Goal: Find specific page/section: Find specific page/section

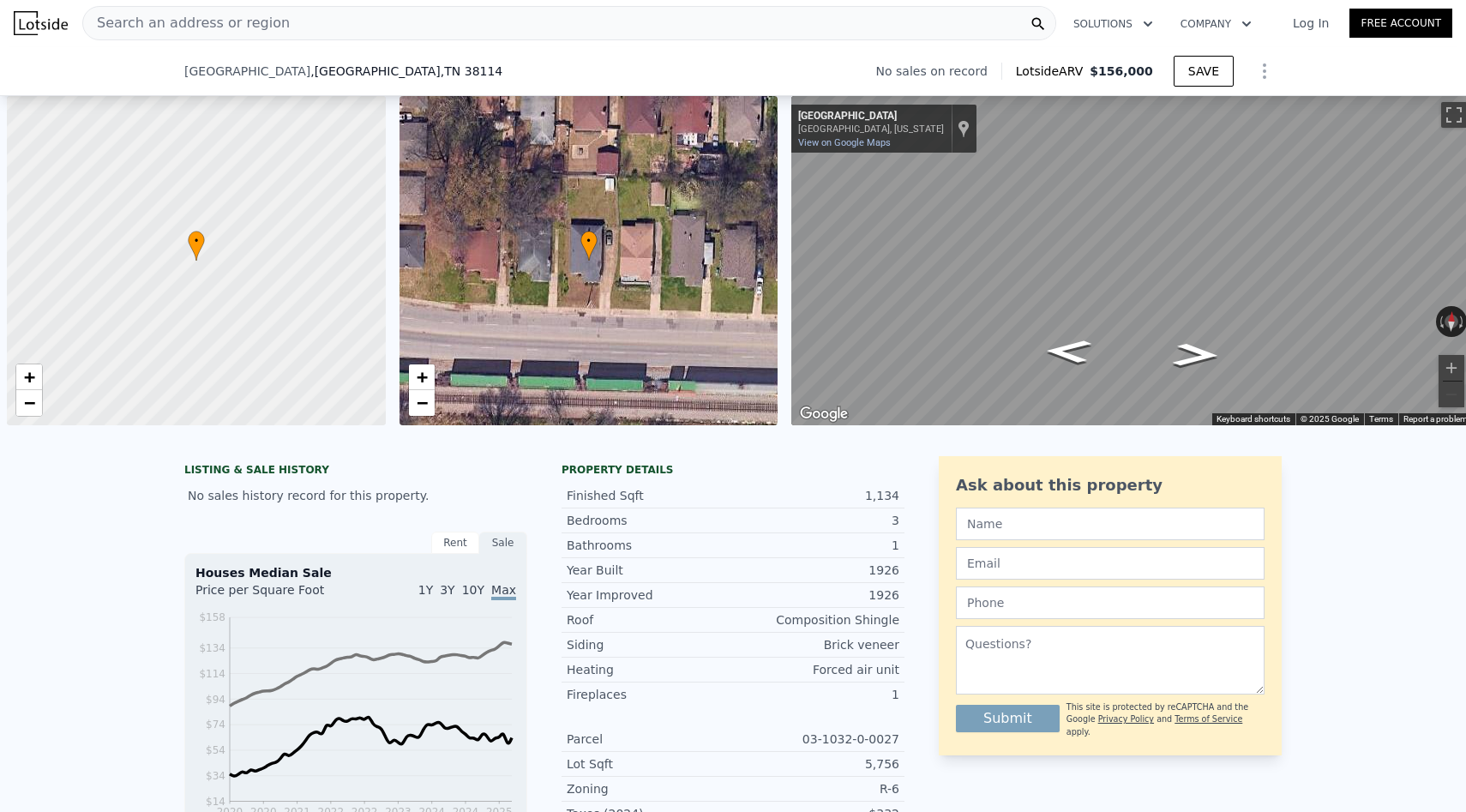
scroll to position [0, 7]
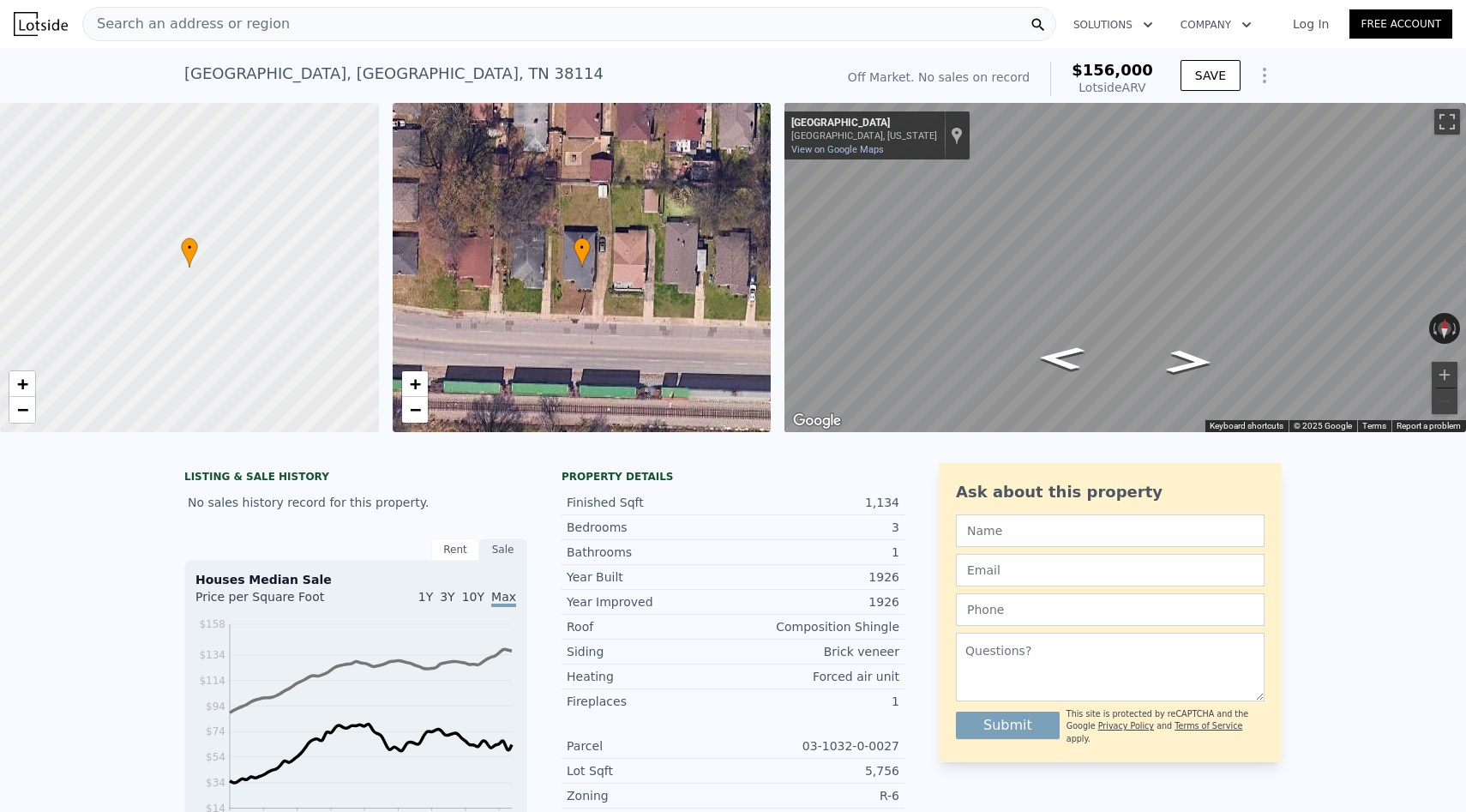
click at [399, 27] on div "Search an address or region" at bounding box center [569, 23] width 974 height 34
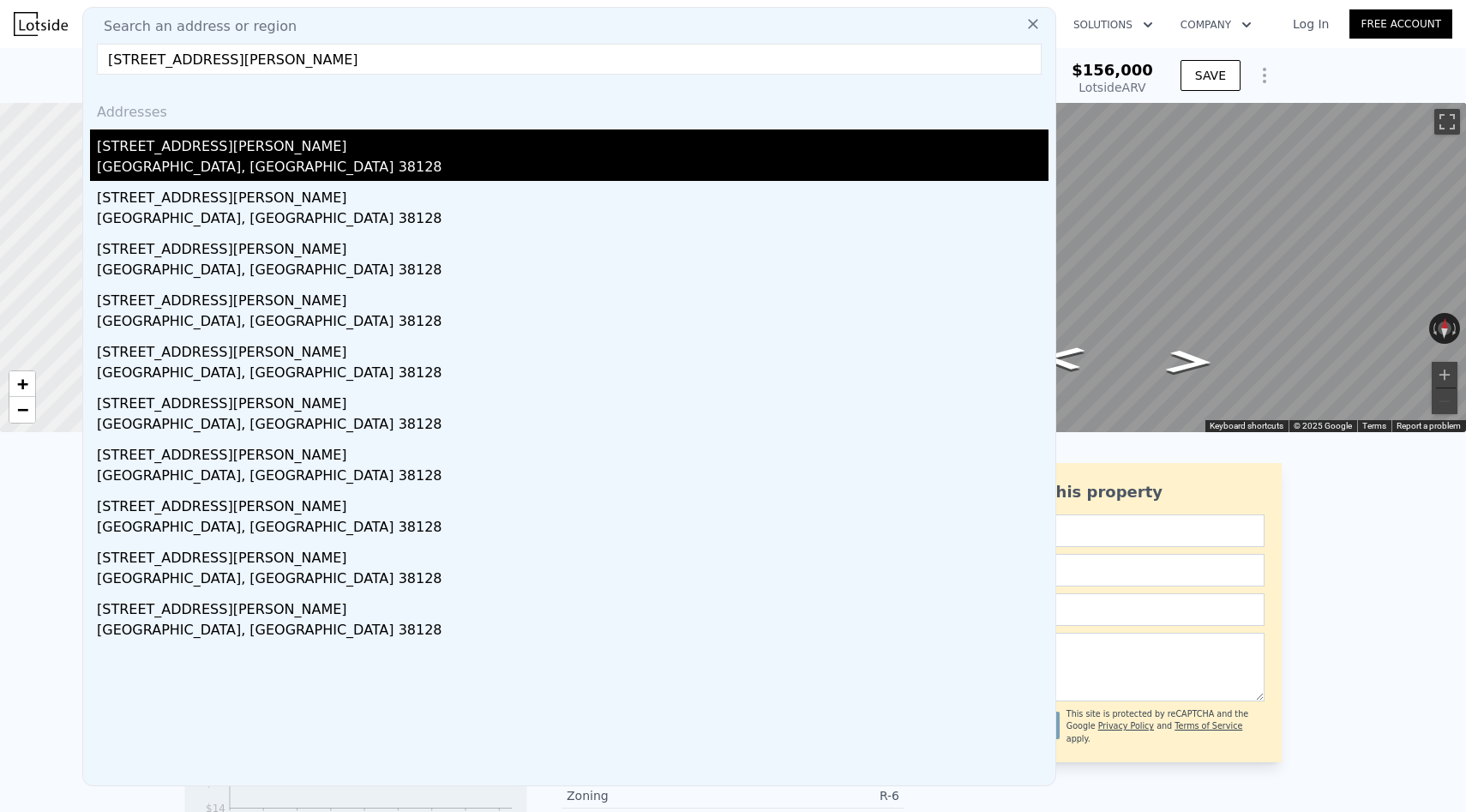
type input "[STREET_ADDRESS][PERSON_NAME]"
click at [332, 138] on div "[STREET_ADDRESS][PERSON_NAME]" at bounding box center [573, 143] width 951 height 27
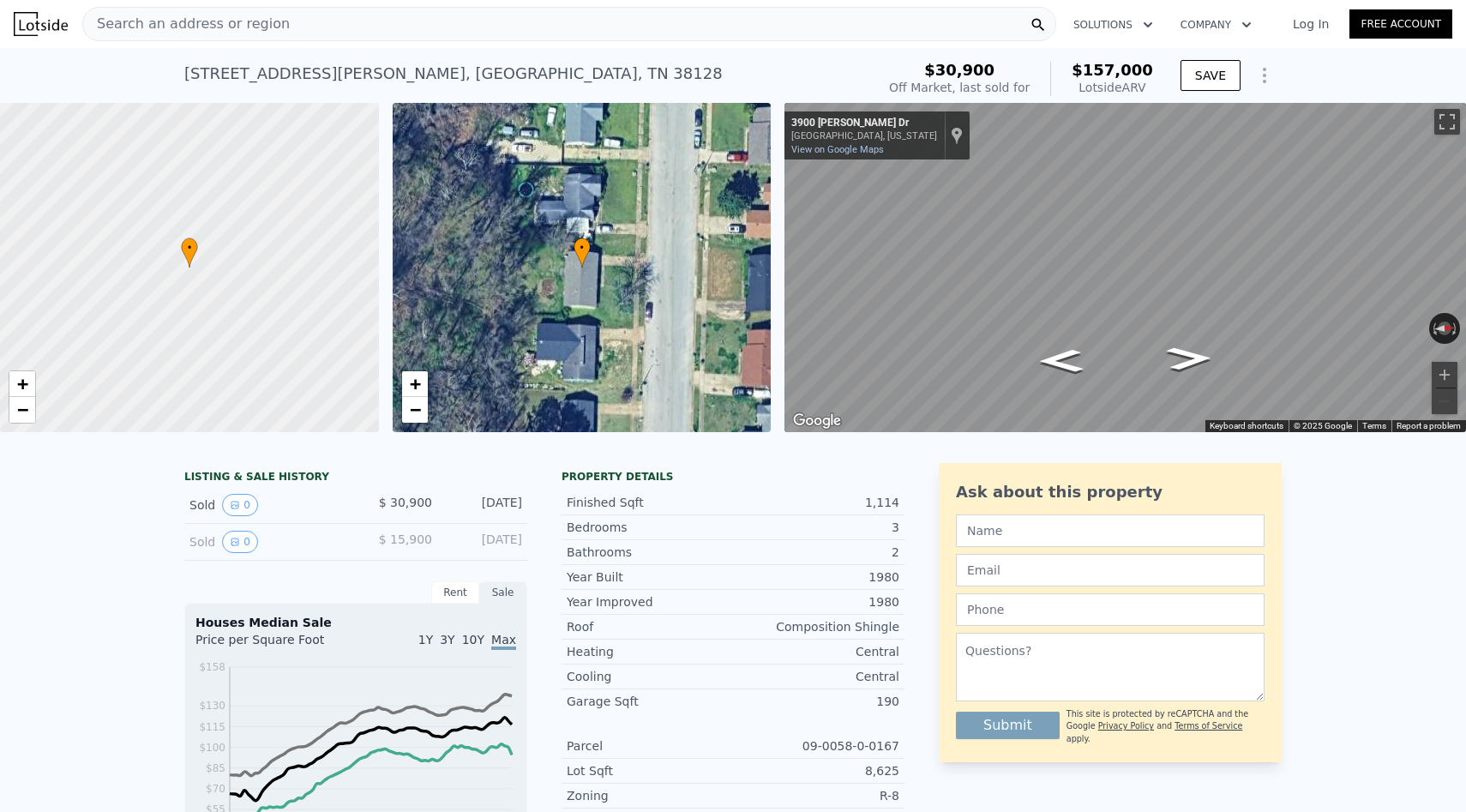
click at [432, 24] on div "Search an address or region" at bounding box center [569, 23] width 974 height 34
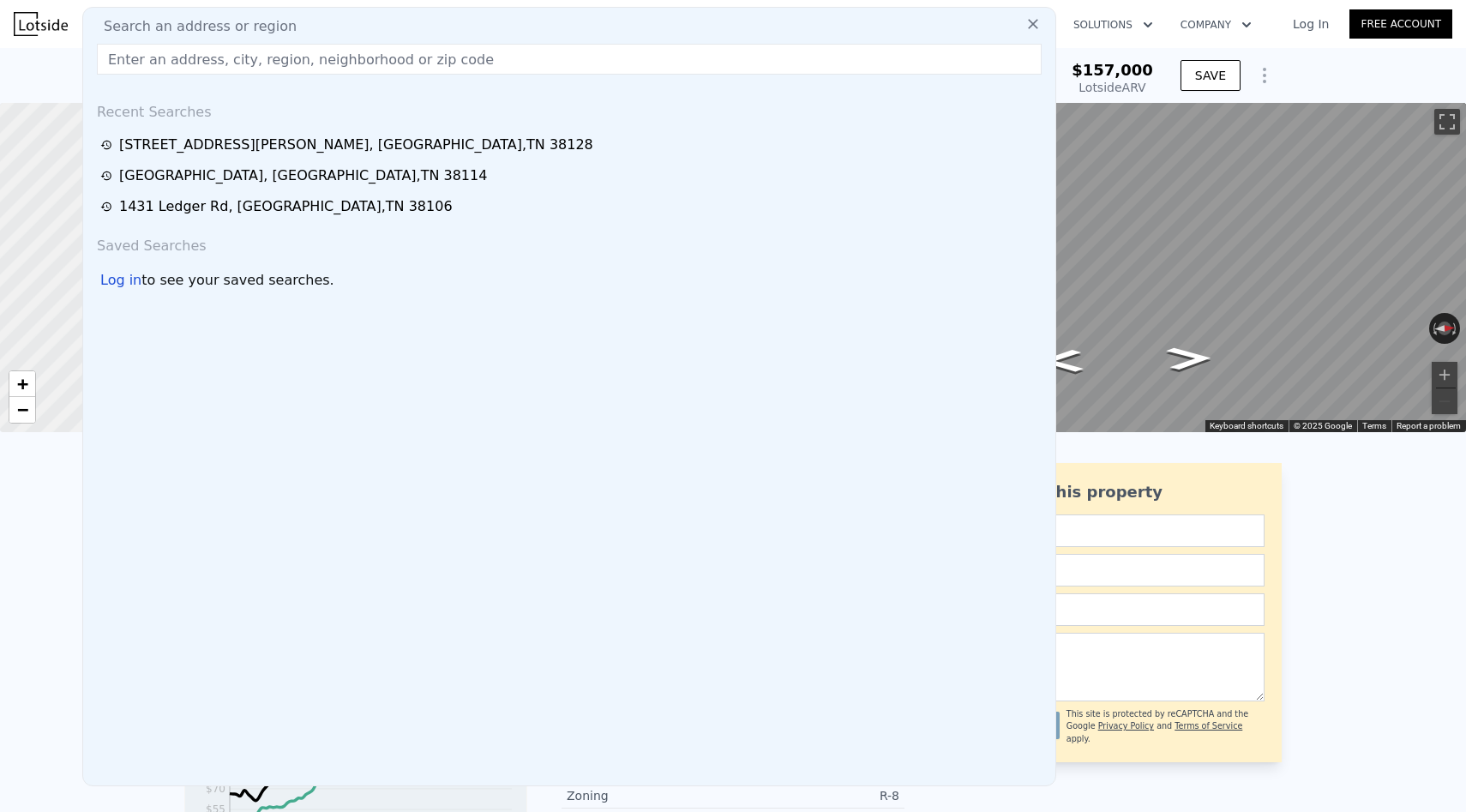
type input "[STREET_ADDRESS][PERSON_NAME]"
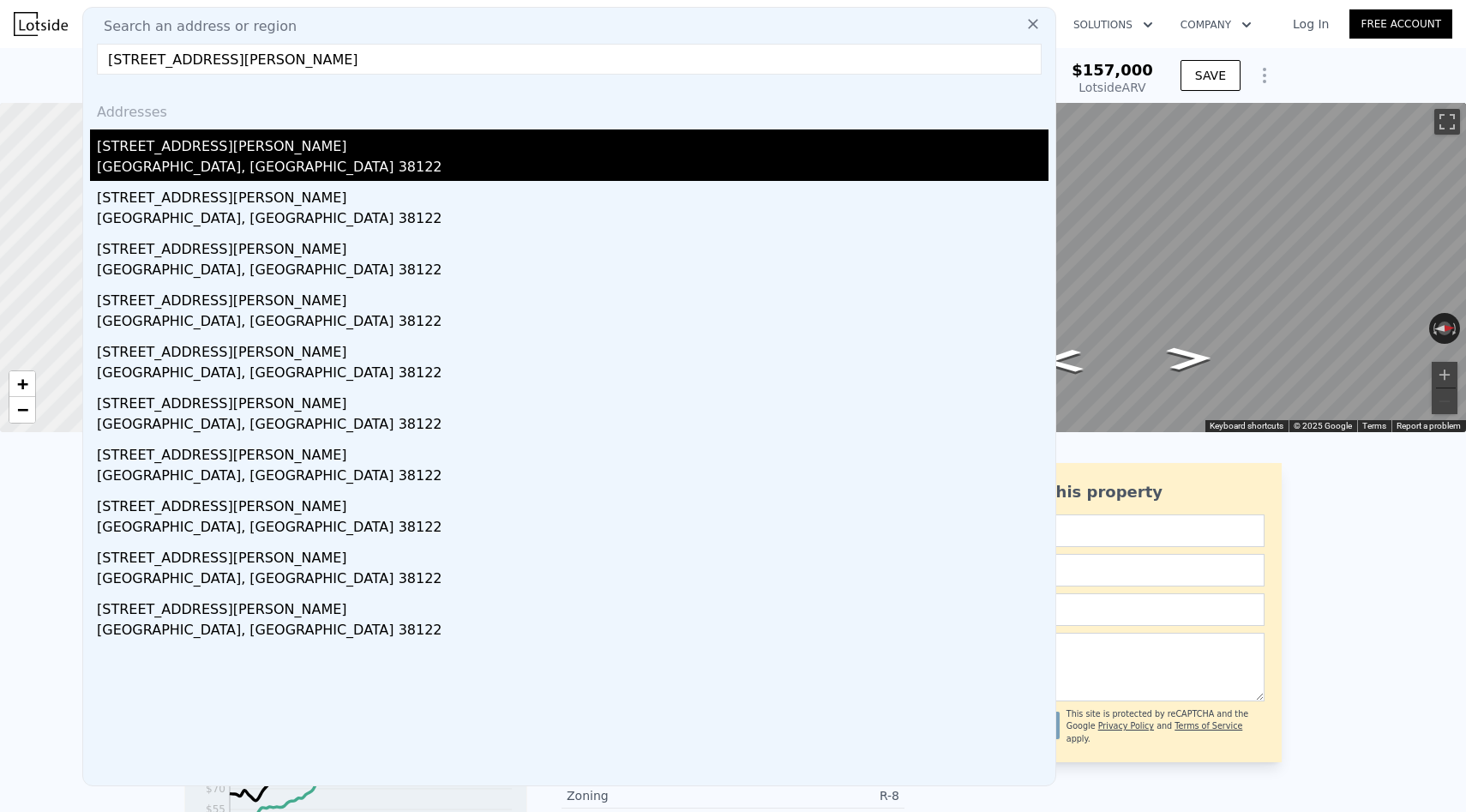
click at [270, 146] on div "[STREET_ADDRESS][PERSON_NAME]" at bounding box center [573, 143] width 951 height 27
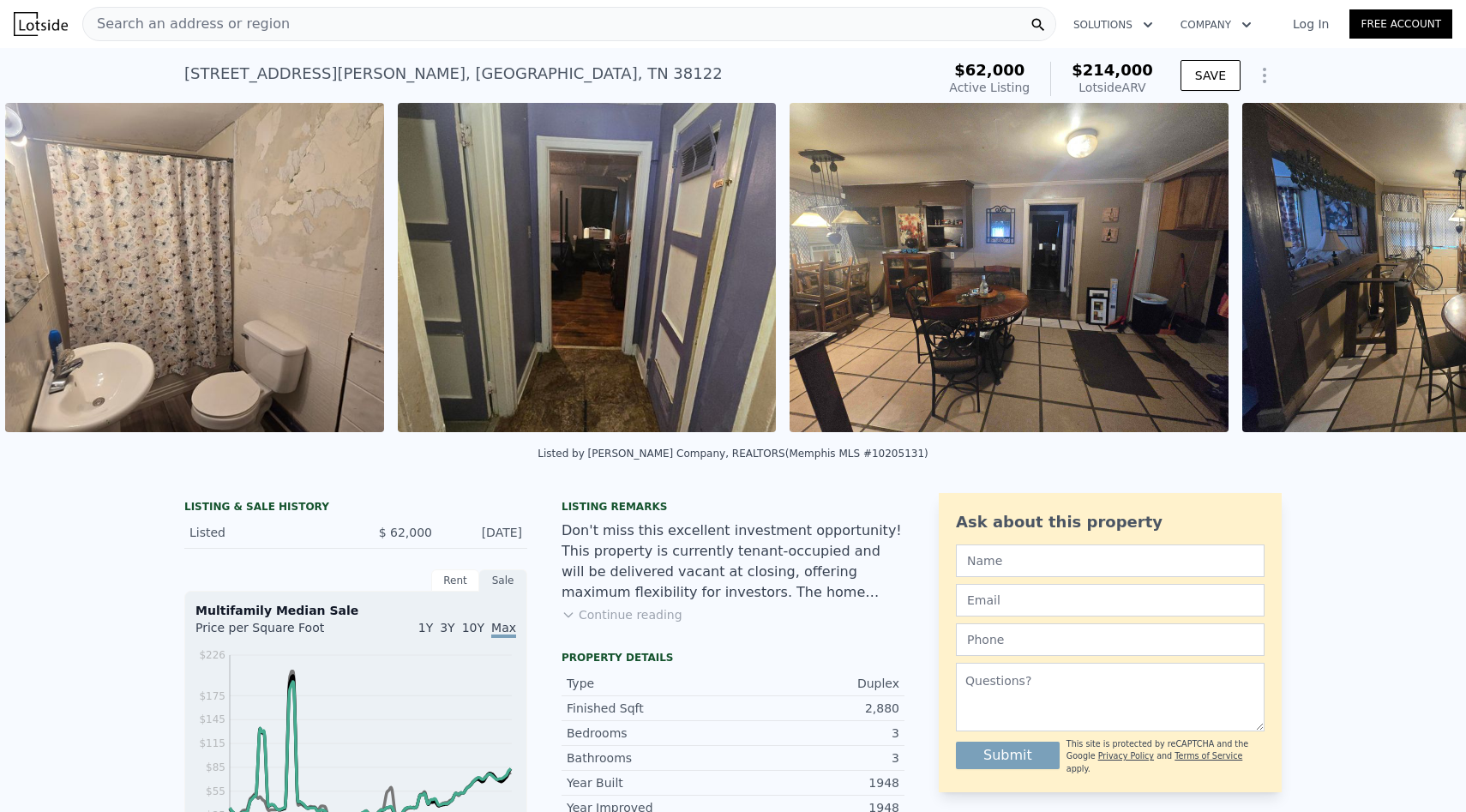
scroll to position [0, 1237]
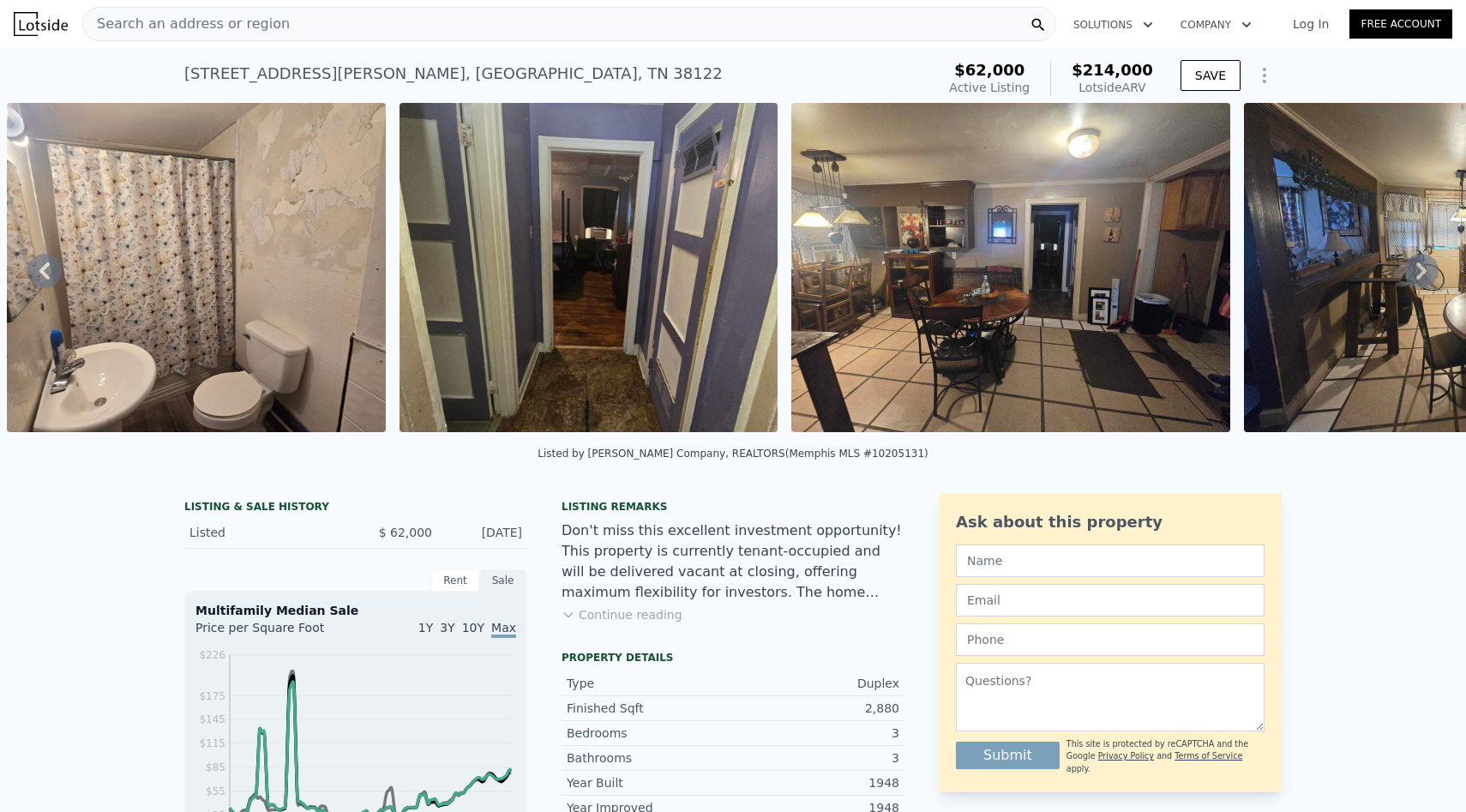
click at [641, 612] on button "Continue reading" at bounding box center [622, 615] width 121 height 17
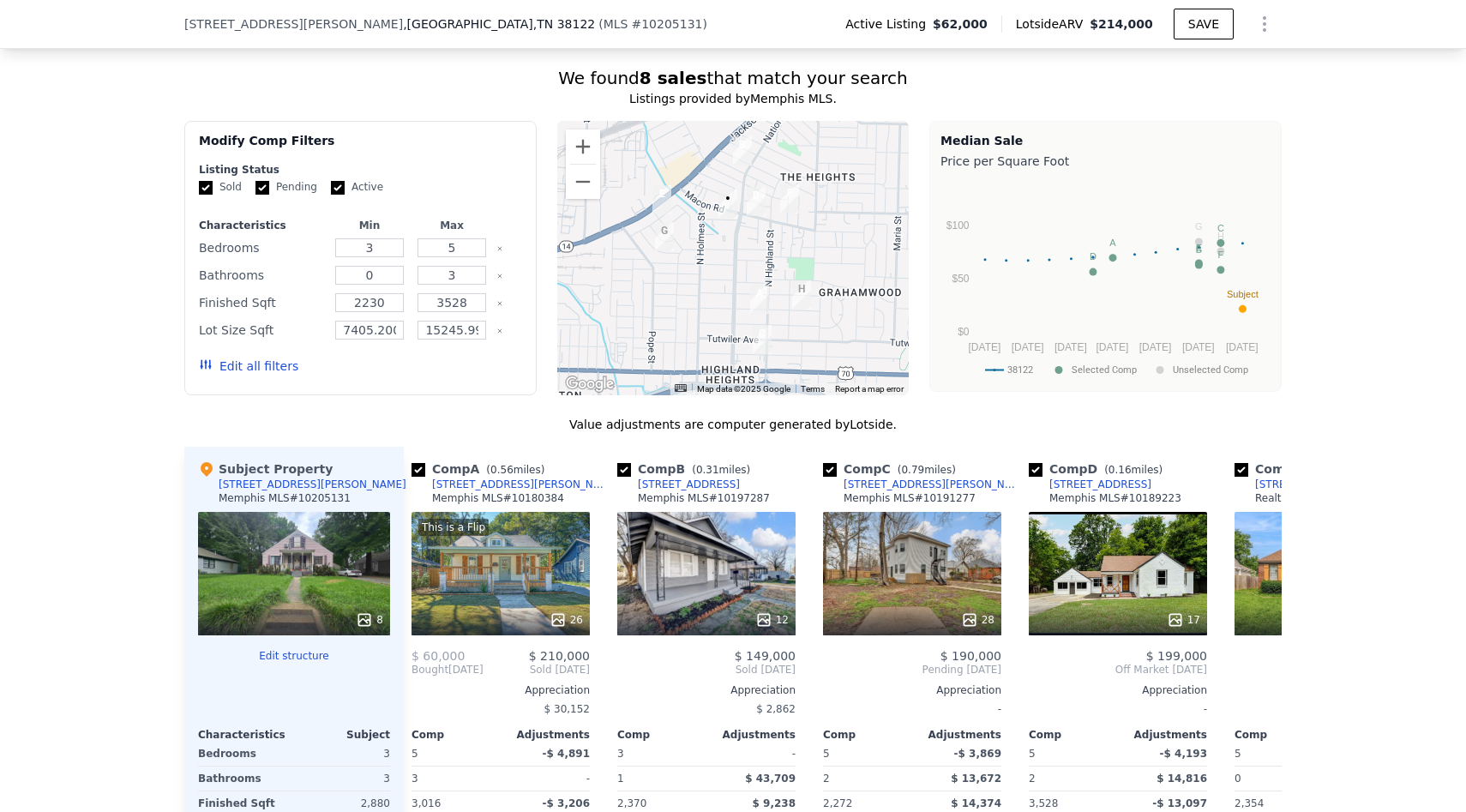
scroll to position [1406, 0]
click at [757, 187] on img "3452 Macon Rd" at bounding box center [756, 202] width 18 height 29
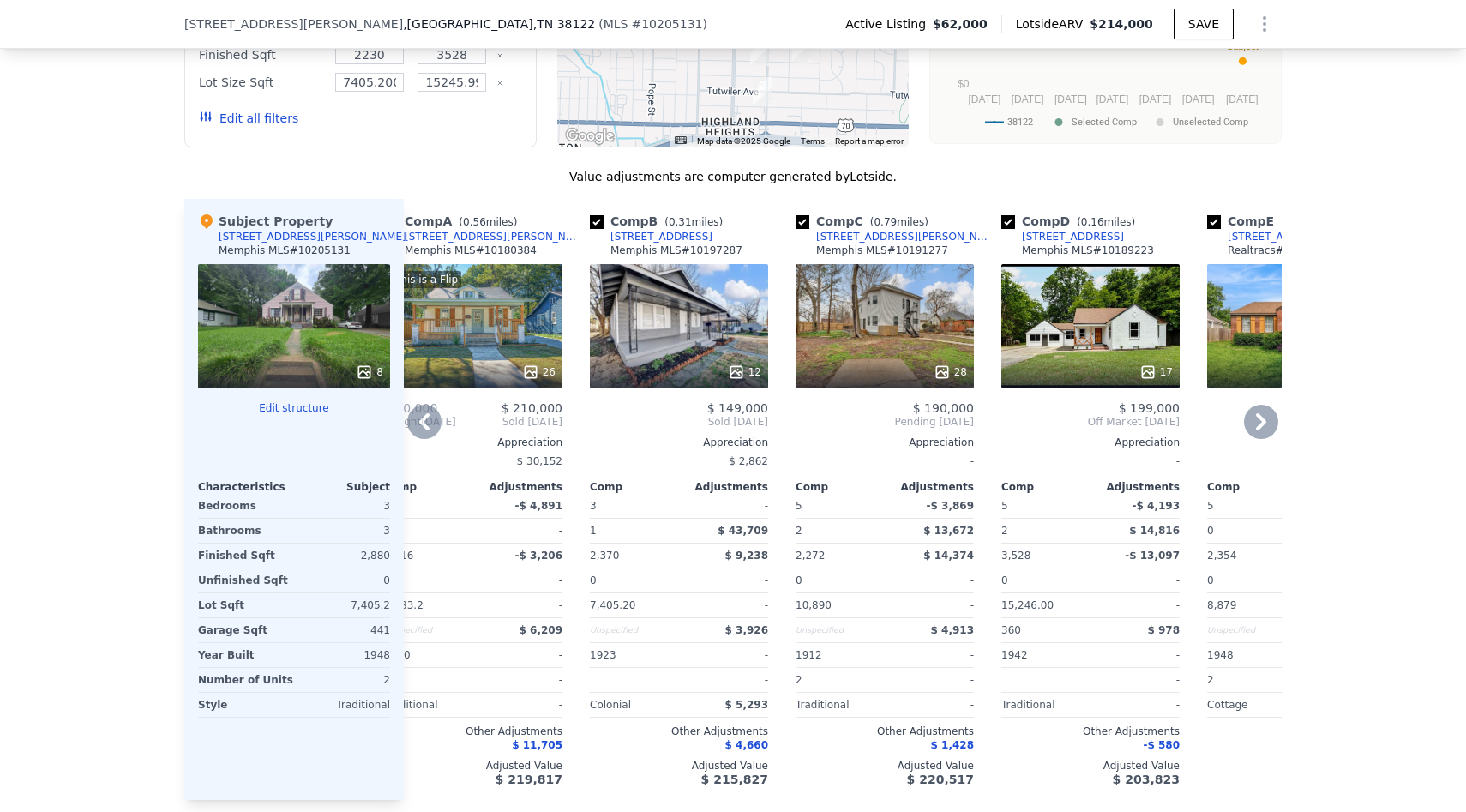
scroll to position [0, 0]
